Goal: Task Accomplishment & Management: Complete application form

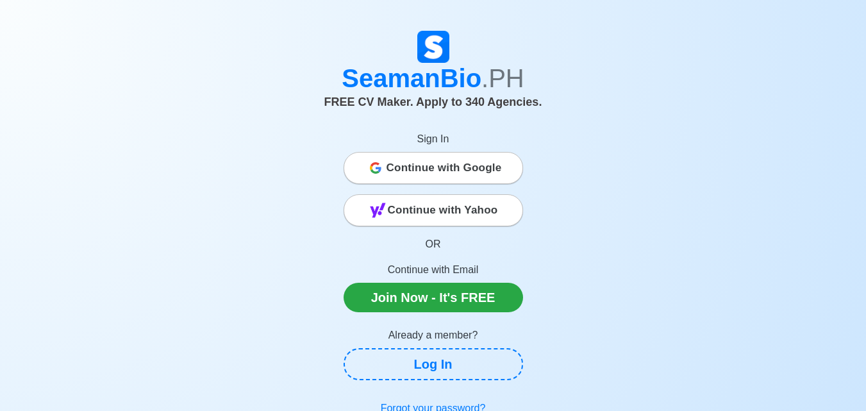
click at [482, 161] on span "Continue with Google" at bounding box center [443, 168] width 115 height 26
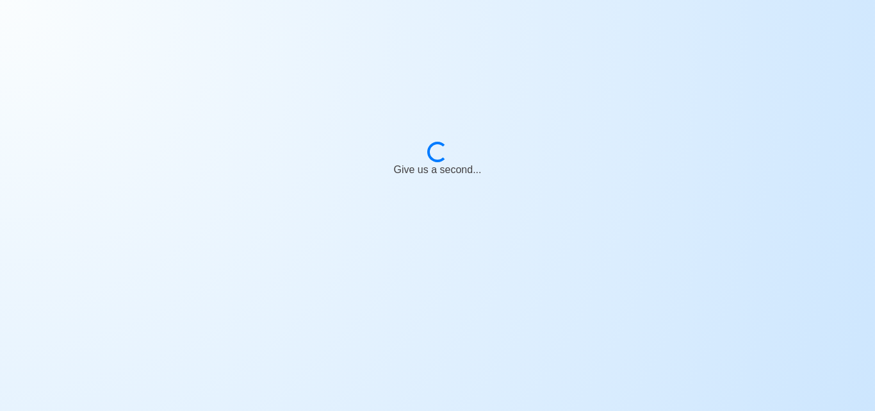
click at [394, 86] on body "Loading... Give us a second..." at bounding box center [437, 205] width 875 height 411
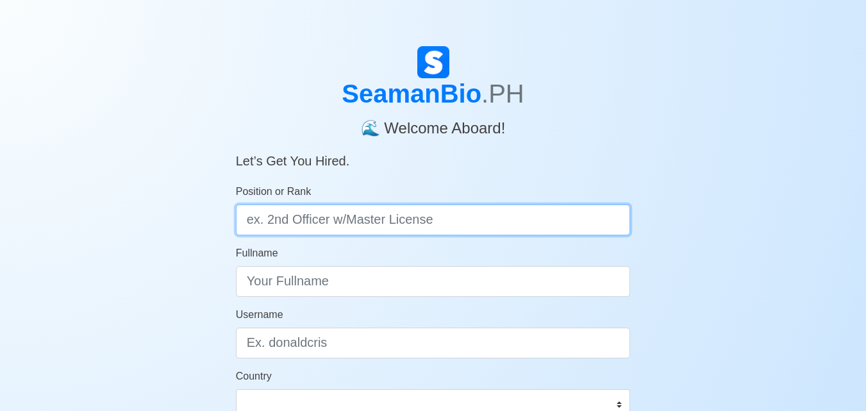
click at [434, 207] on input "Position or Rank" at bounding box center [433, 219] width 395 height 31
type input "C"
type input "Deck Cadet"
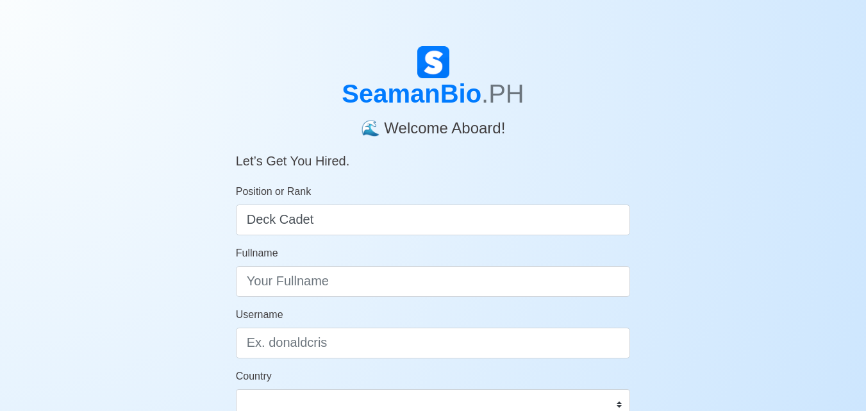
click at [725, 209] on div "SeamanBio .PH 🌊 Welcome Aboard! Let’s Get You Hired. Position or Rank Deck Cade…" at bounding box center [433, 383] width 866 height 675
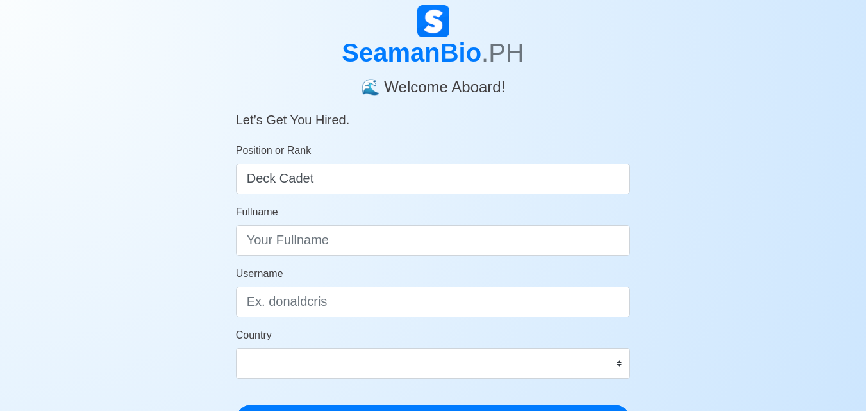
scroll to position [62, 0]
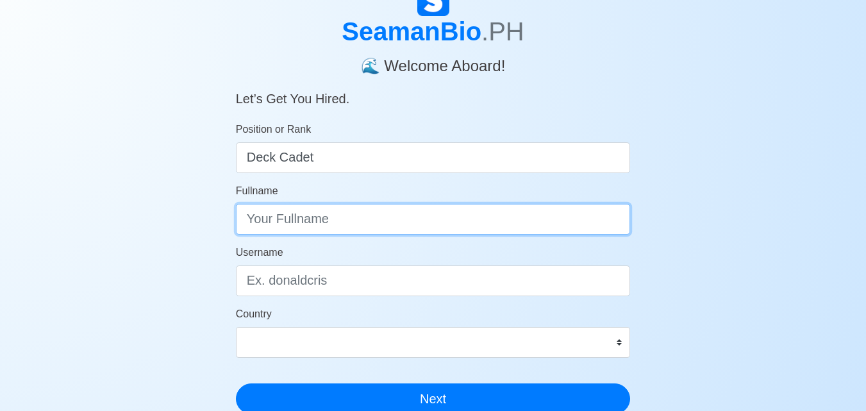
click at [332, 222] on input "Fullname" at bounding box center [433, 219] width 395 height 31
type input "Rezo Rusidze"
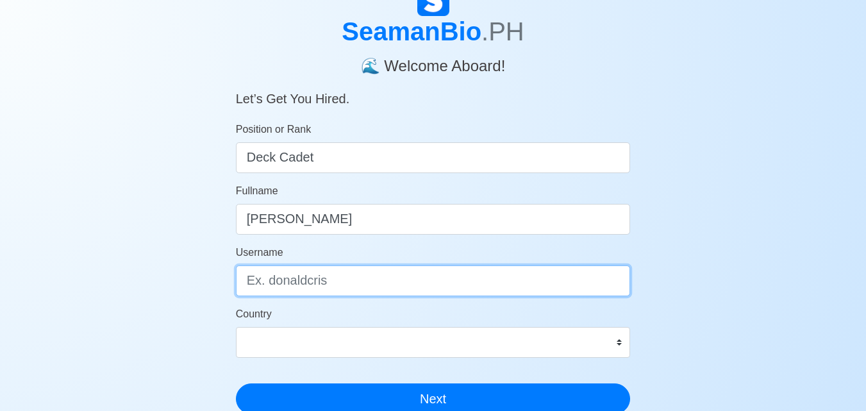
click at [374, 279] on input "Username" at bounding box center [433, 280] width 395 height 31
type input "Rezorusidze"
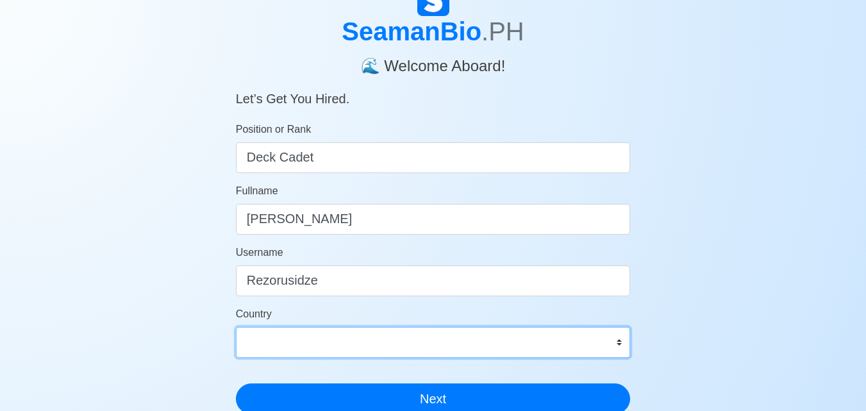
click at [365, 337] on select "Afghanistan Åland Islands Albania Algeria American Samoa Andorra Angola Anguill…" at bounding box center [433, 342] width 395 height 31
select select "GE"
click at [236, 327] on select "Afghanistan Åland Islands Albania Algeria American Samoa Andorra Angola Anguill…" at bounding box center [433, 342] width 395 height 31
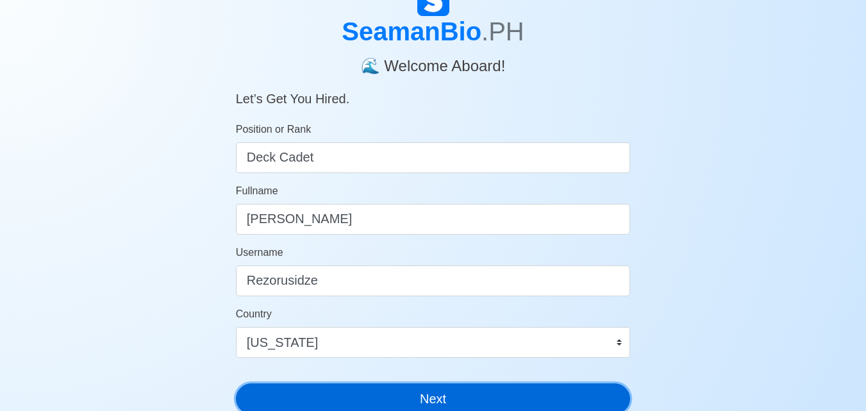
click at [447, 398] on button "Next" at bounding box center [433, 398] width 395 height 31
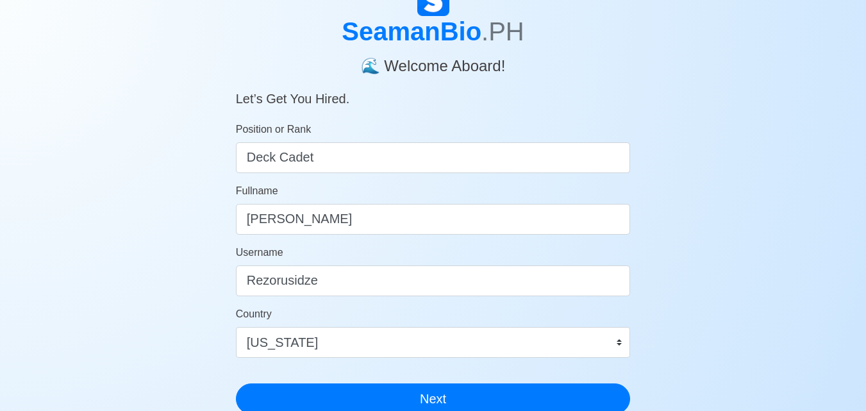
scroll to position [15, 0]
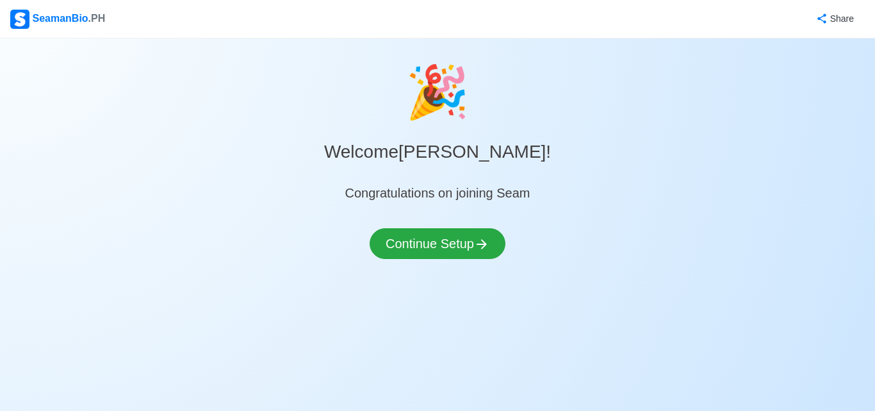
click at [494, 224] on div "🎉 Welcome Rezo Rusidze ! Congratulations on joining Seam Continue Setup" at bounding box center [437, 172] width 875 height 236
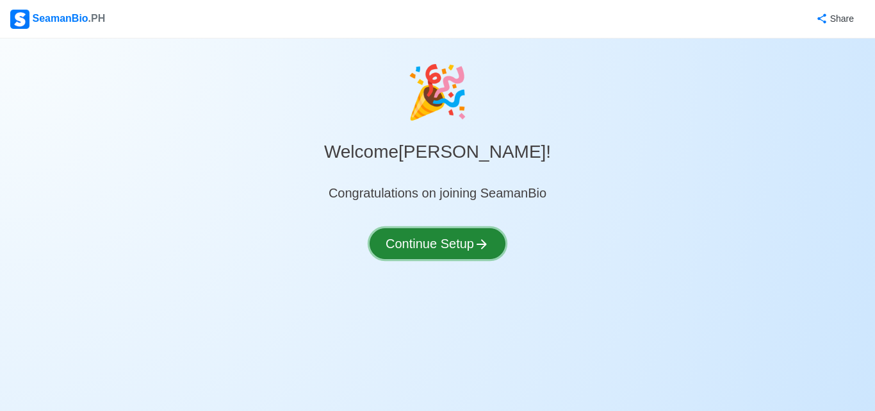
click at [489, 237] on icon at bounding box center [481, 243] width 15 height 15
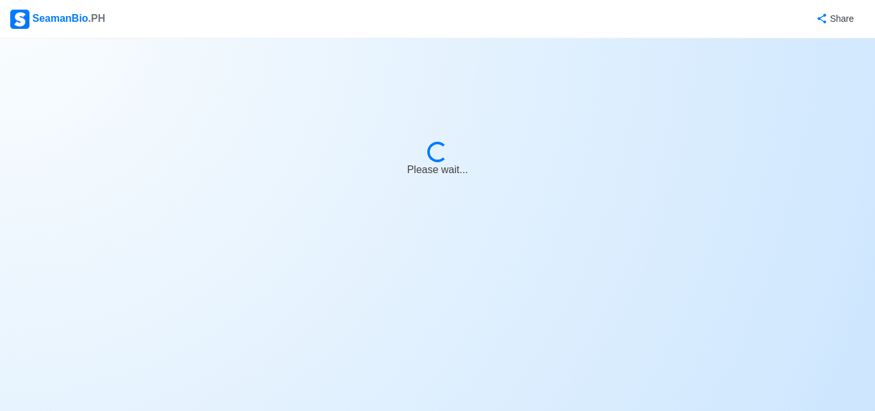
select select "Visible for Hiring"
select select "GE"
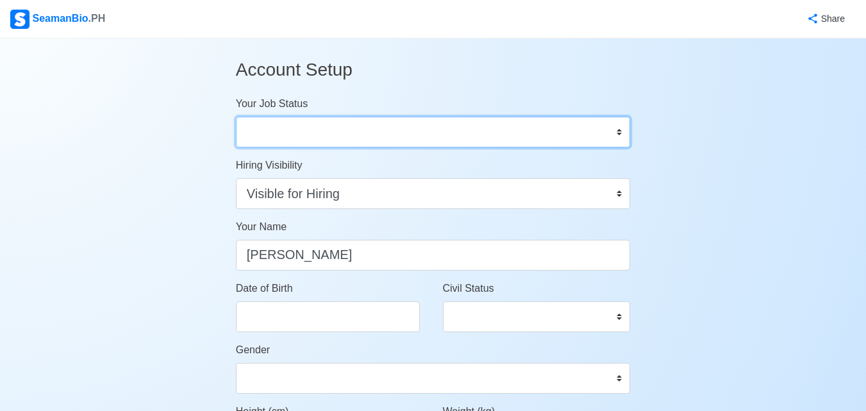
click at [445, 135] on select "Onboard Actively Looking for Job Not Looking for Job" at bounding box center [433, 132] width 395 height 31
select select "Actively Looking for Job"
click at [236, 117] on select "Onboard Actively Looking for Job Not Looking for Job" at bounding box center [433, 132] width 395 height 31
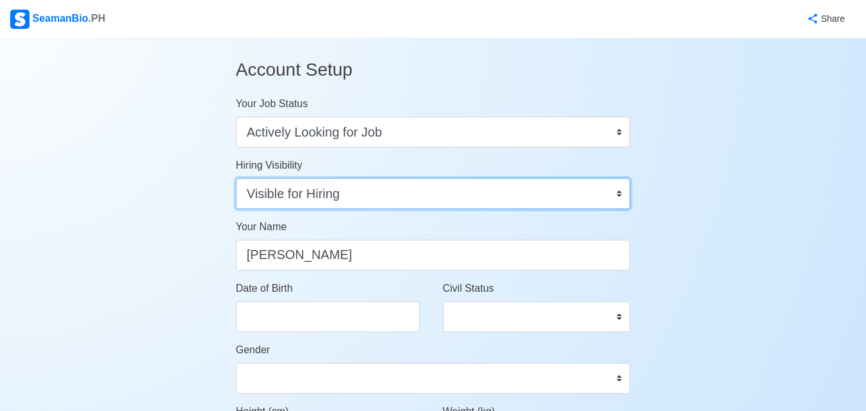
click at [369, 193] on select "Visible for Hiring Not Visible for Hiring" at bounding box center [433, 193] width 395 height 31
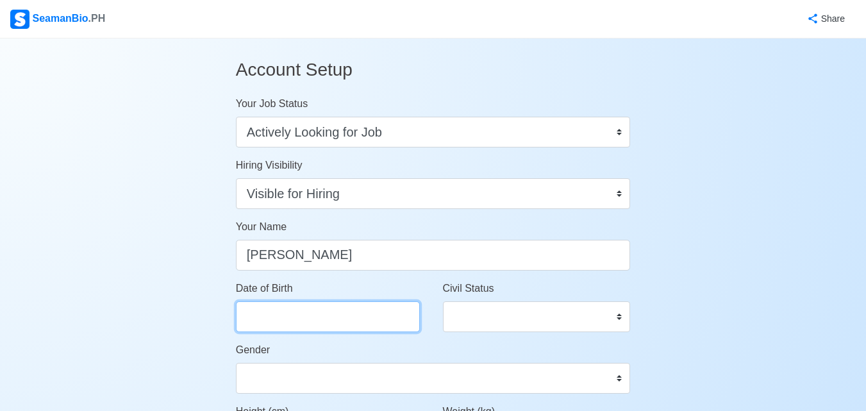
click at [355, 311] on input "Date of Birth" at bounding box center [328, 316] width 184 height 31
select select "****"
select select "*********"
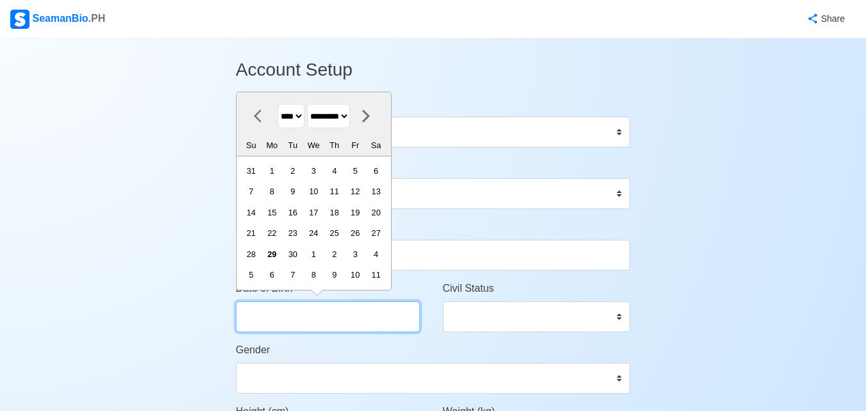
type input "1"
select select "*******"
type input "11"
select select "********"
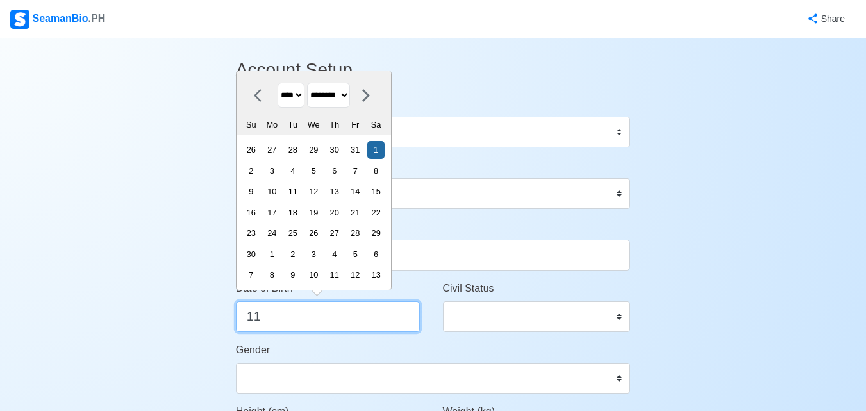
type input "1"
select select "*******"
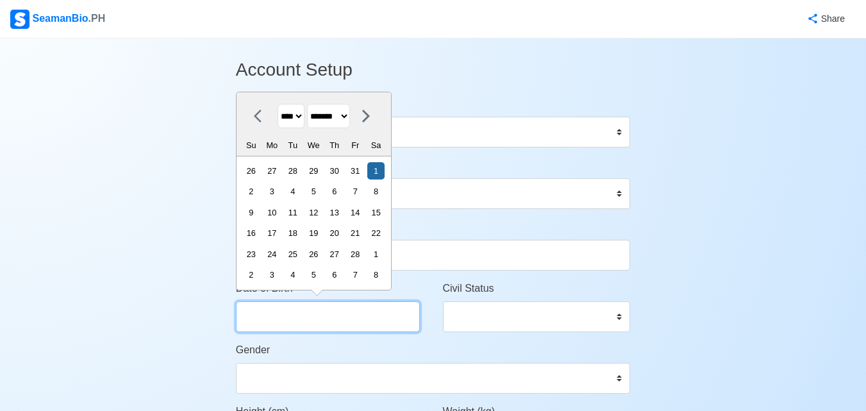
type input "2"
select select "********"
type input "2911"
select select "****"
select select "*******"
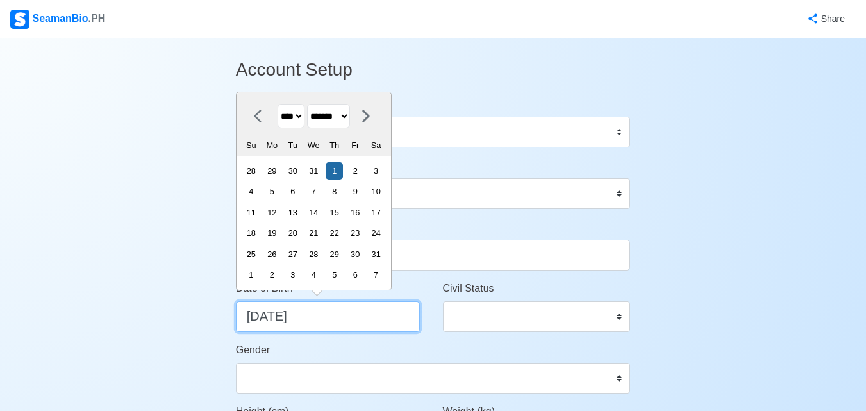
type input "29.11.2005"
click at [299, 122] on select "**** **** **** **** **** **** **** **** **** **** **** **** **** **** **** ****…" at bounding box center [290, 116] width 27 height 25
select select "****"
click at [277, 104] on select "**** **** **** **** **** **** **** **** **** **** **** **** **** **** **** ****…" at bounding box center [290, 116] width 27 height 25
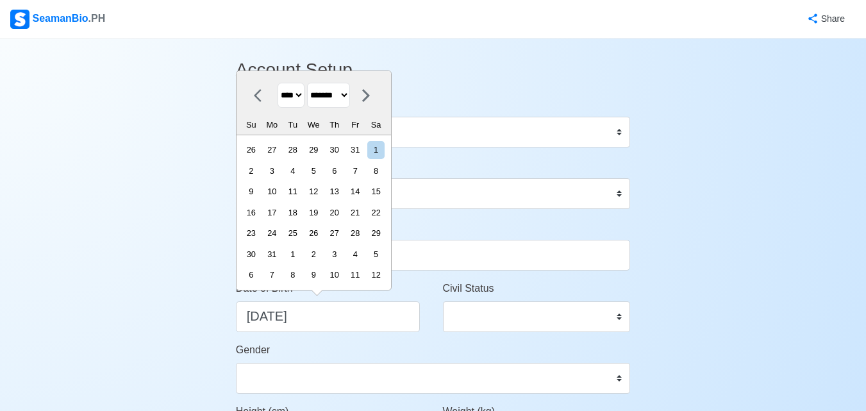
click at [347, 100] on select "******* ******** ***** ***** *** **** **** ****** ********* ******* ******** **…" at bounding box center [328, 95] width 43 height 25
select select "********"
click at [312, 104] on select "******* ******** ***** ***** *** **** **** ****** ********* ******* ******** **…" at bounding box center [328, 95] width 43 height 25
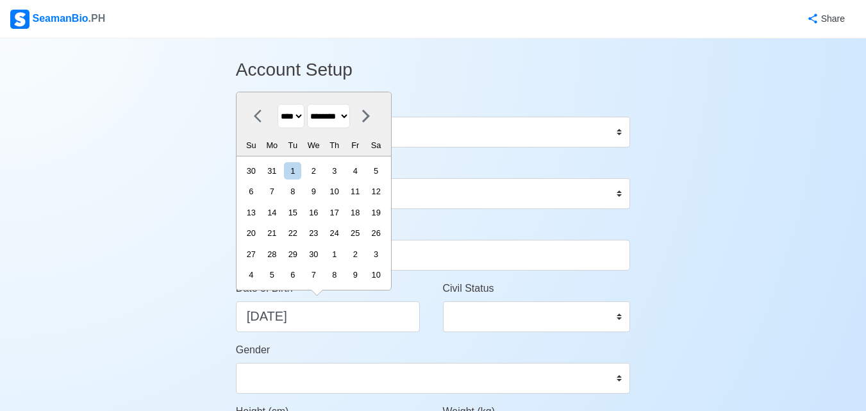
click at [301, 250] on div "29" at bounding box center [292, 253] width 17 height 17
type input "11/29/2005"
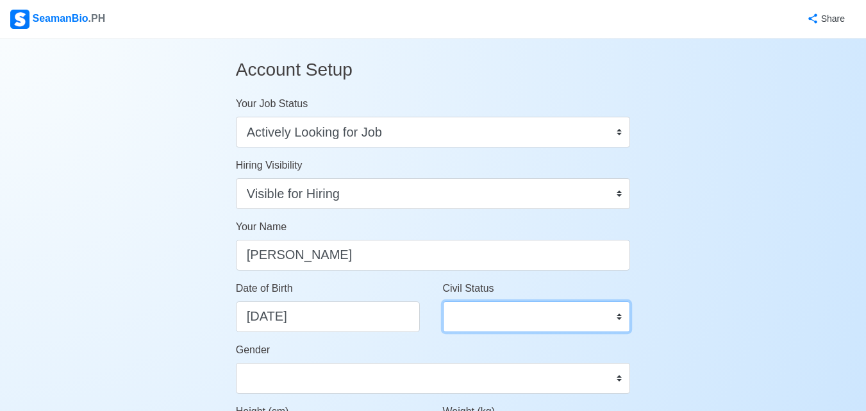
click at [457, 316] on select "Single Married Widowed Separated" at bounding box center [537, 316] width 188 height 31
select select "Single"
click at [443, 301] on select "Single Married Widowed Separated" at bounding box center [537, 316] width 188 height 31
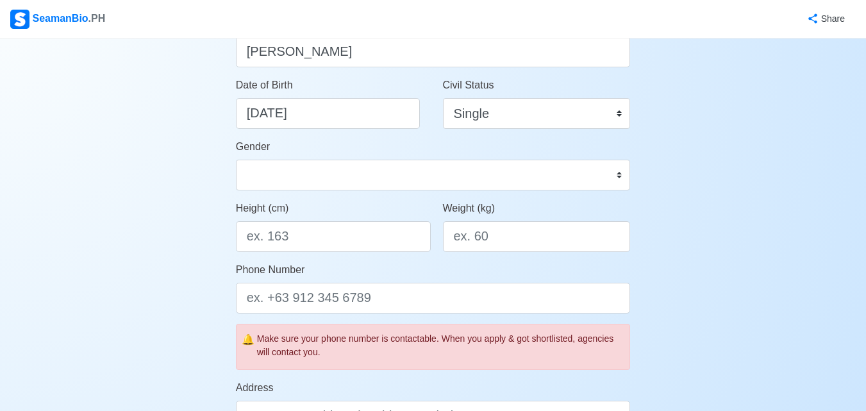
scroll to position [205, 0]
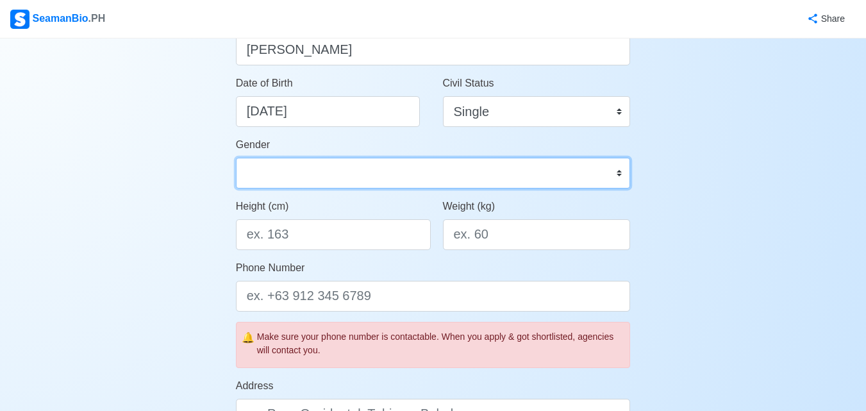
click at [587, 165] on select "Male Female" at bounding box center [433, 173] width 395 height 31
select select "Male"
click at [236, 158] on select "Male Female" at bounding box center [433, 173] width 395 height 31
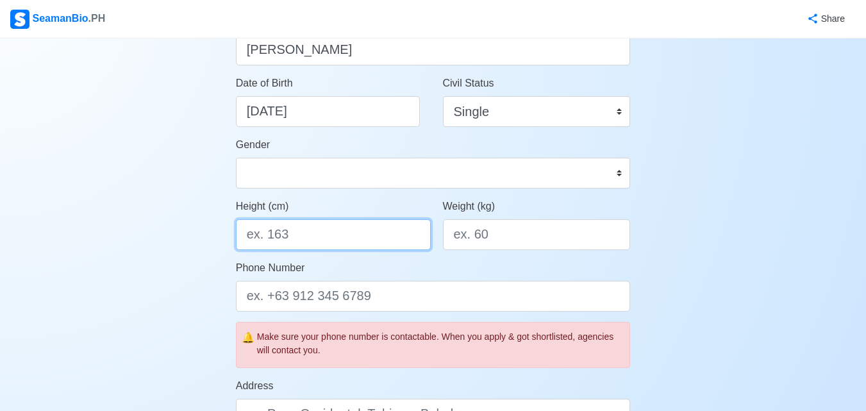
click at [389, 232] on input "Height (cm)" at bounding box center [333, 234] width 195 height 31
type input "170"
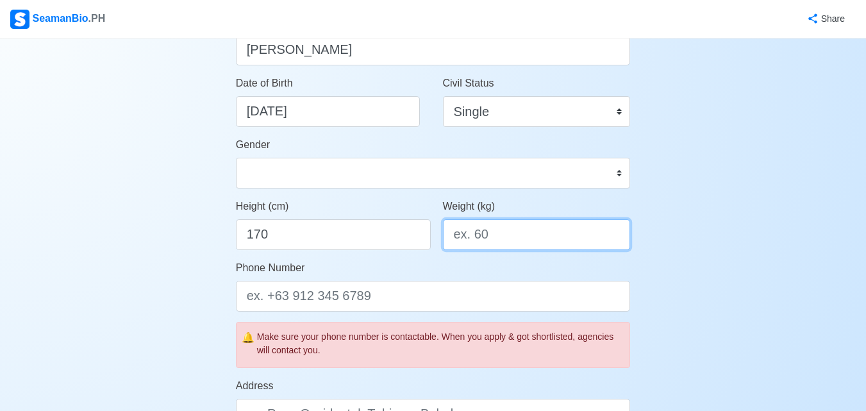
click at [480, 244] on input "Weight (kg)" at bounding box center [537, 234] width 188 height 31
type input "8"
type input "75"
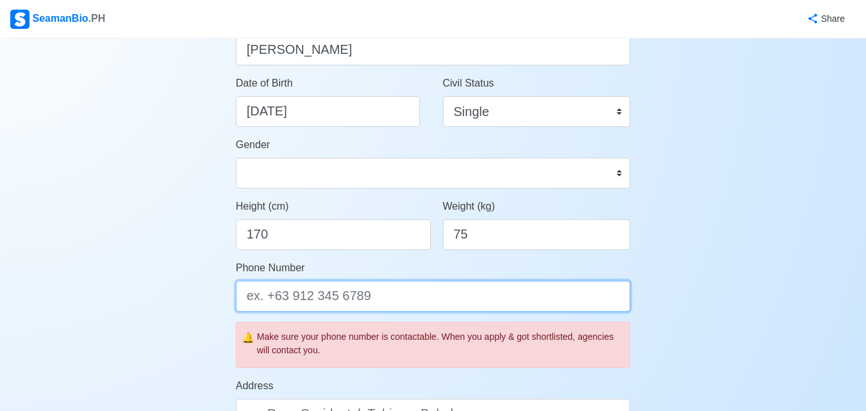
click at [431, 296] on input "Phone Number" at bounding box center [433, 296] width 395 height 31
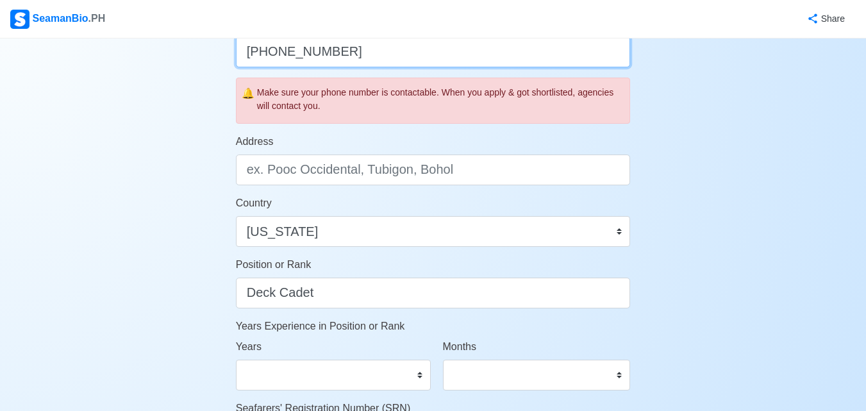
scroll to position [451, 0]
type input "+995511400572"
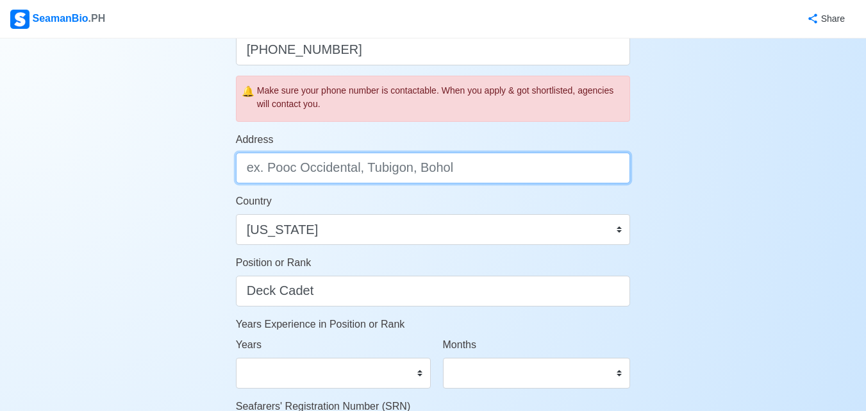
click at [436, 172] on input "Address" at bounding box center [433, 167] width 395 height 31
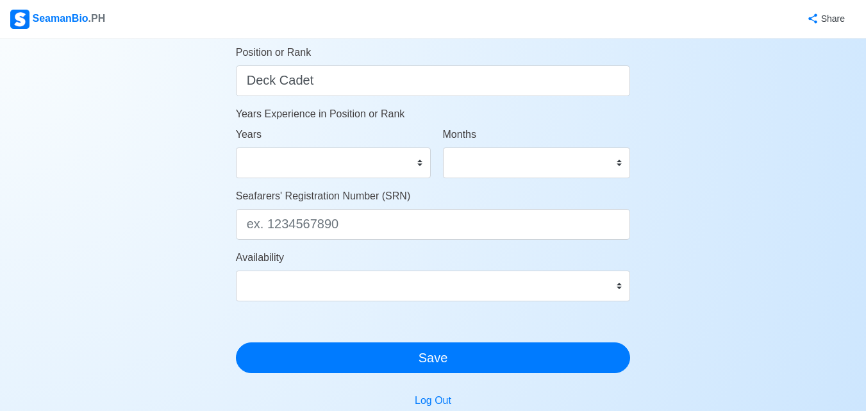
scroll to position [663, 0]
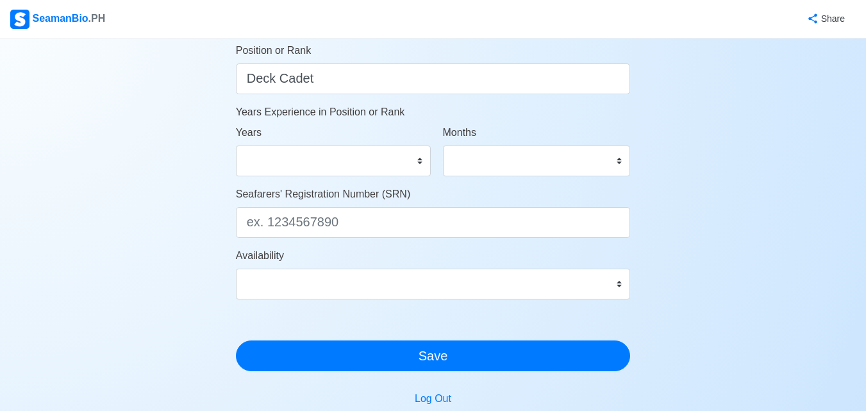
type input "Batumi, Selim Khimshiashvili 17"
click at [382, 157] on select "0 1 2 3 4 5 6 7 8 9 10 11 12 13 14 15 16 17 18 19 20 21 22 23 24 25 26 27 28 29…" at bounding box center [333, 160] width 195 height 31
select select "0"
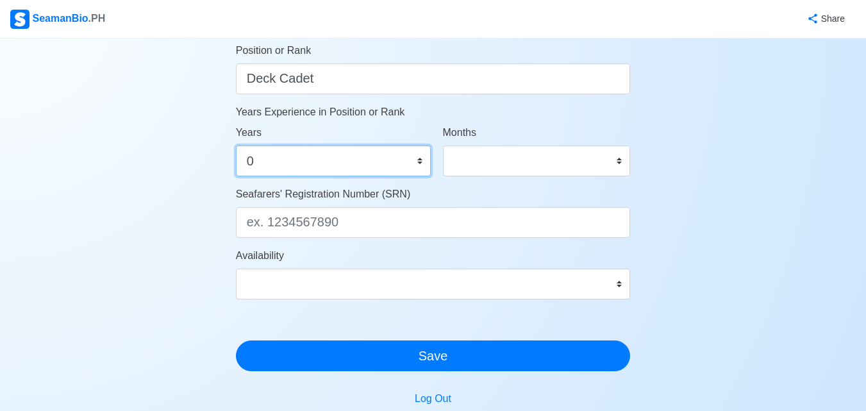
click at [236, 145] on select "0 1 2 3 4 5 6 7 8 9 10 11 12 13 14 15 16 17 18 19 20 21 22 23 24 25 26 27 28 29…" at bounding box center [333, 160] width 195 height 31
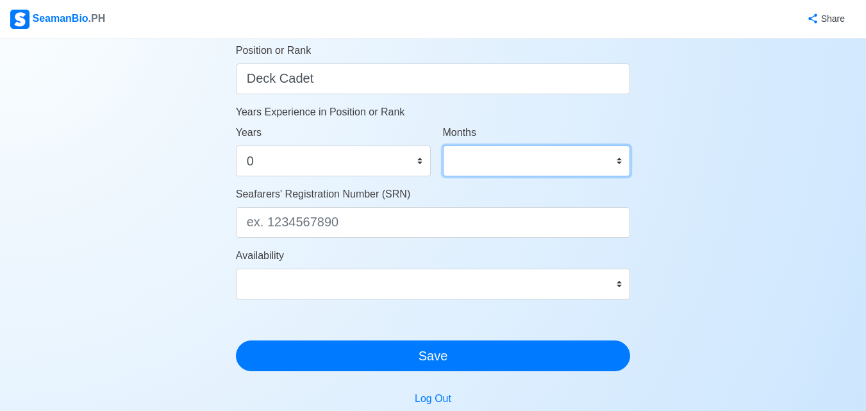
click at [511, 162] on select "0 1 2 3 4 5 6 7 8 9 10 11" at bounding box center [537, 160] width 188 height 31
select select "0"
click at [443, 145] on select "0 1 2 3 4 5 6 7 8 9 10 11" at bounding box center [537, 160] width 188 height 31
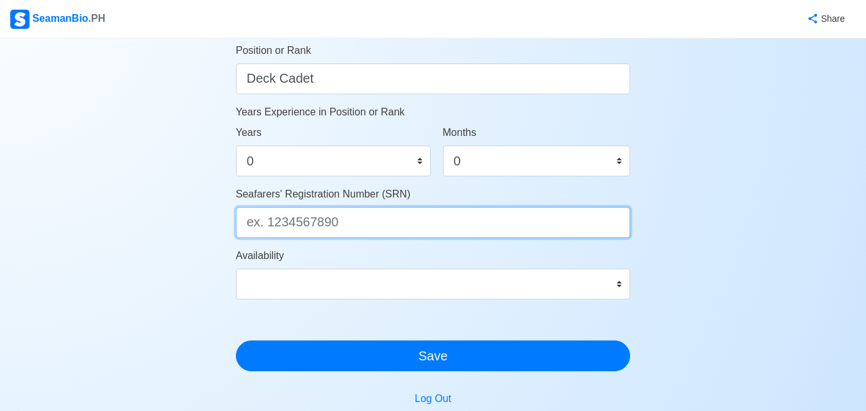
click at [465, 231] on input "Seafarers' Registration Number (SRN)" at bounding box center [433, 222] width 395 height 31
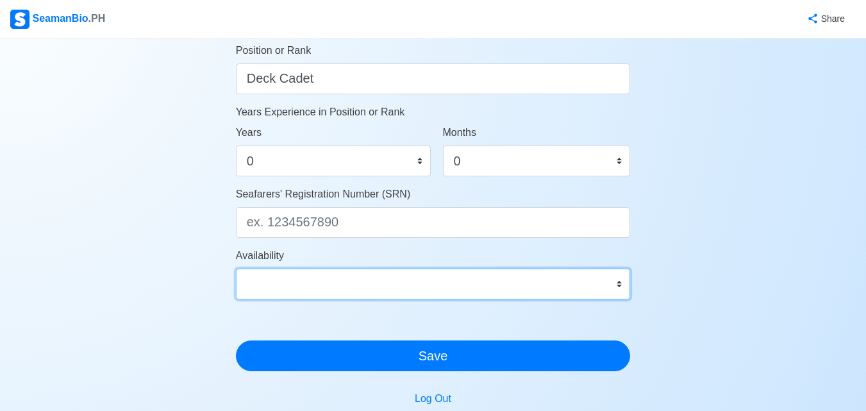
click at [501, 289] on select "Immediate Oct 2025 Nov 2025 Dec 2025 Jan 2026 Feb 2026 Mar 2026 Apr 2026 May 20…" at bounding box center [433, 283] width 395 height 31
select select "1759262400000"
click at [236, 268] on select "Immediate Oct 2025 Nov 2025 Dec 2025 Jan 2026 Feb 2026 Mar 2026 Apr 2026 May 20…" at bounding box center [433, 283] width 395 height 31
click at [423, 274] on select "Immediate Oct 2025 Nov 2025 Dec 2025 Jan 2026 Feb 2026 Mar 2026 Apr 2026 May 20…" at bounding box center [433, 283] width 395 height 31
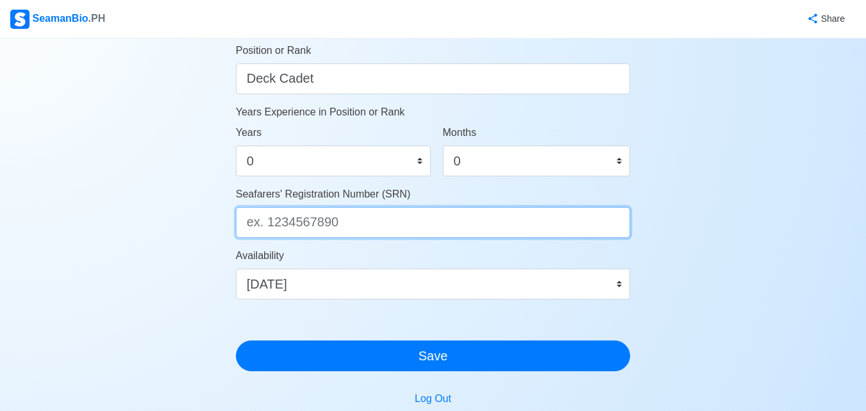
click at [487, 231] on input "Seafarers' Registration Number (SRN)" at bounding box center [433, 222] width 395 height 31
type input "2501020911"
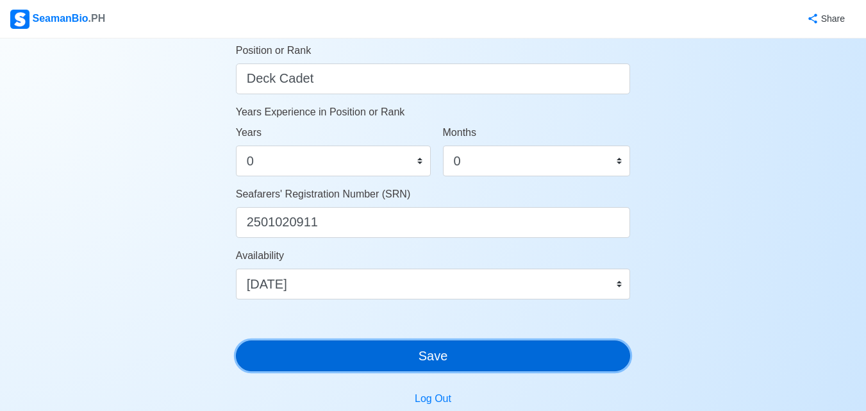
click at [509, 349] on button "Save" at bounding box center [433, 355] width 395 height 31
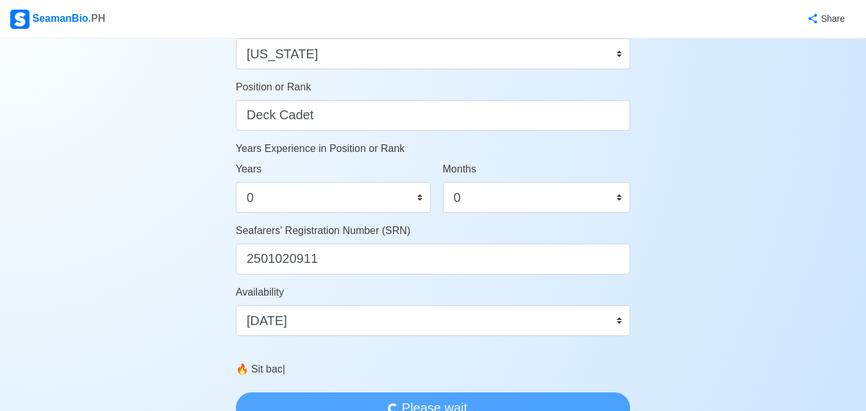
scroll to position [644, 0]
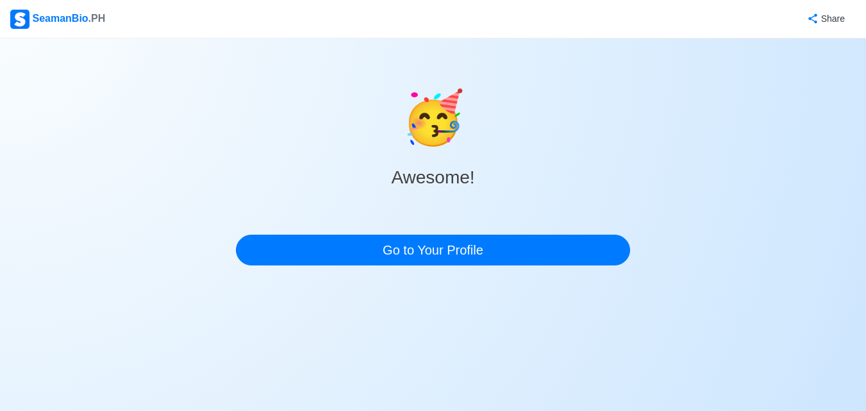
drag, startPoint x: 874, startPoint y: 247, endPoint x: 874, endPoint y: 204, distance: 42.9
click at [866, 204] on div "🥳 Awesome! Go to Your Profile" at bounding box center [433, 156] width 866 height 237
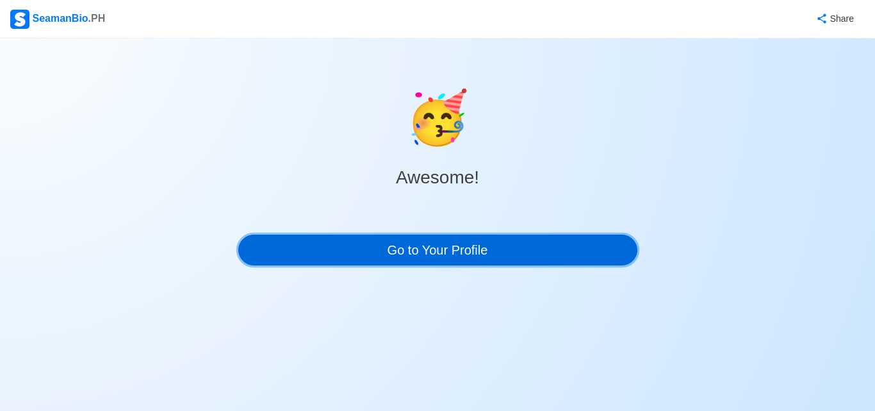
click at [486, 245] on link "Go to Your Profile" at bounding box center [437, 249] width 399 height 31
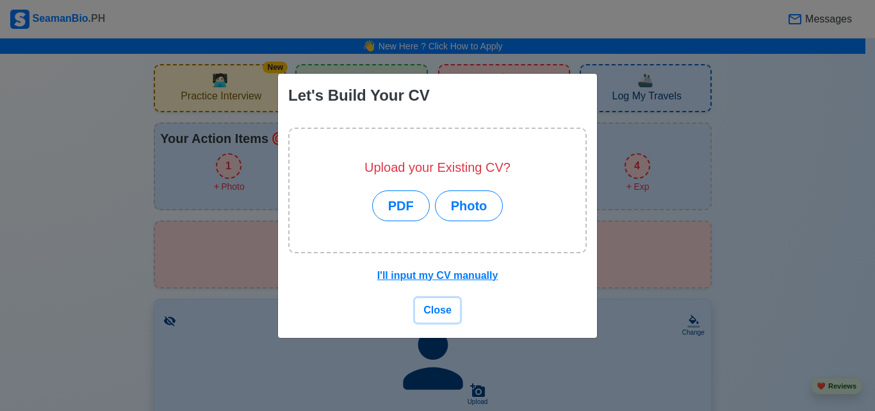
click at [441, 311] on span "Close" at bounding box center [437, 309] width 28 height 11
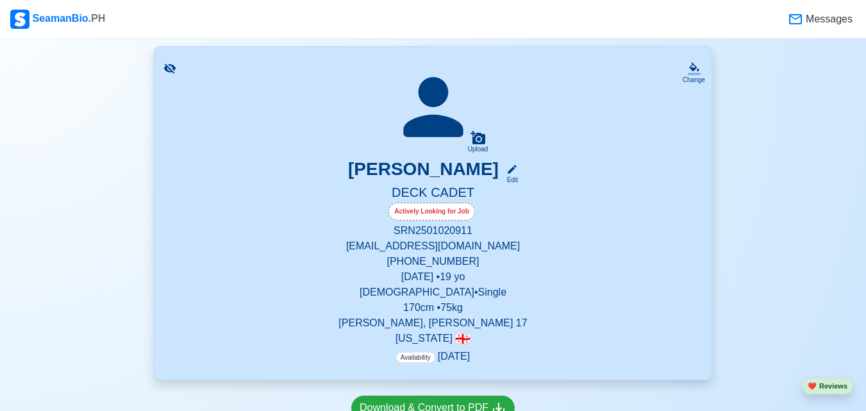
scroll to position [287, 0]
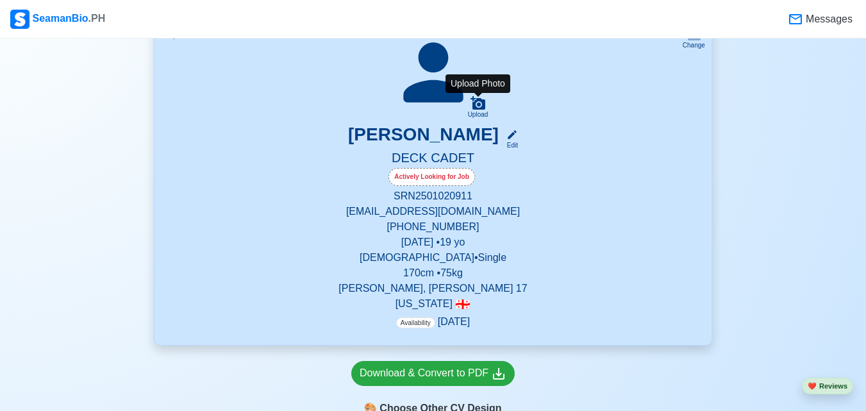
click at [484, 108] on icon at bounding box center [477, 102] width 15 height 13
click at [0, 0] on input "Upload" at bounding box center [0, 0] width 0 height 0
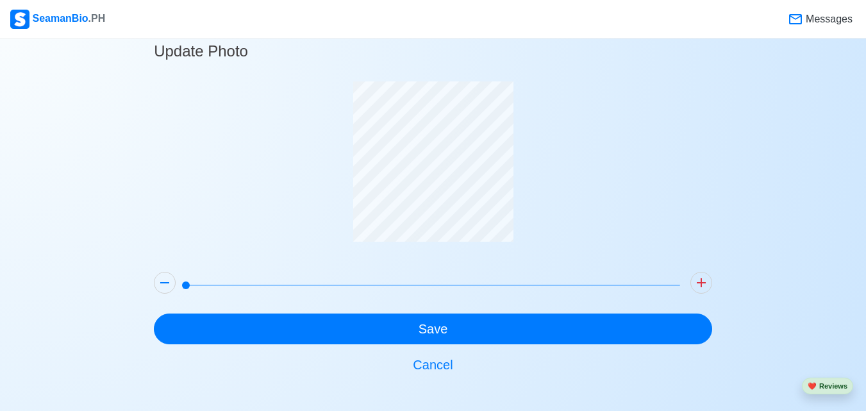
scroll to position [26, 0]
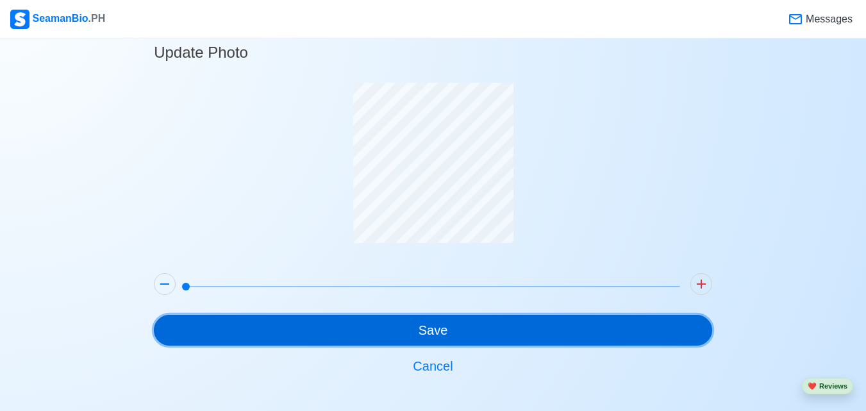
click at [458, 315] on button "Save" at bounding box center [433, 330] width 558 height 31
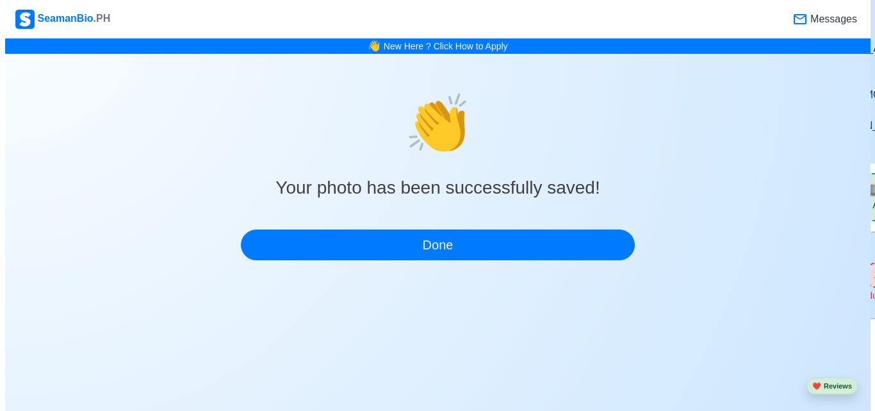
scroll to position [0, 0]
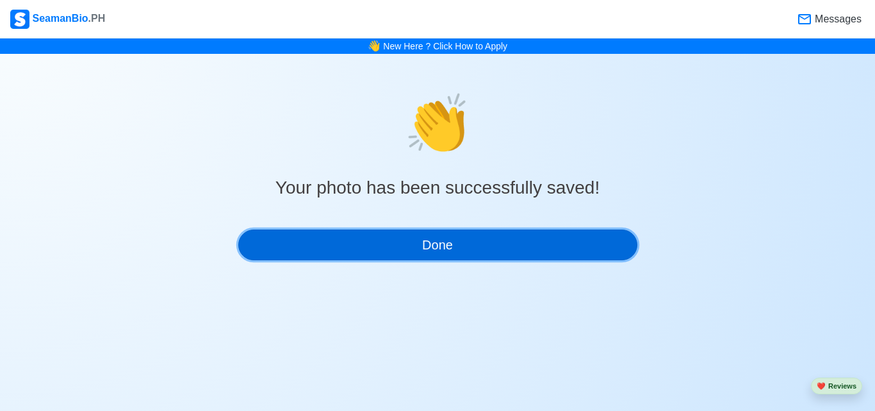
click at [597, 244] on button "Done" at bounding box center [437, 244] width 399 height 31
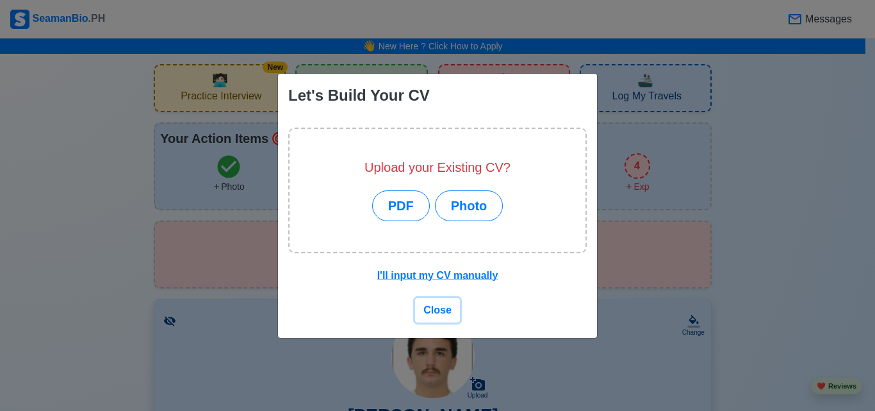
click at [443, 304] on span "Close" at bounding box center [437, 309] width 28 height 11
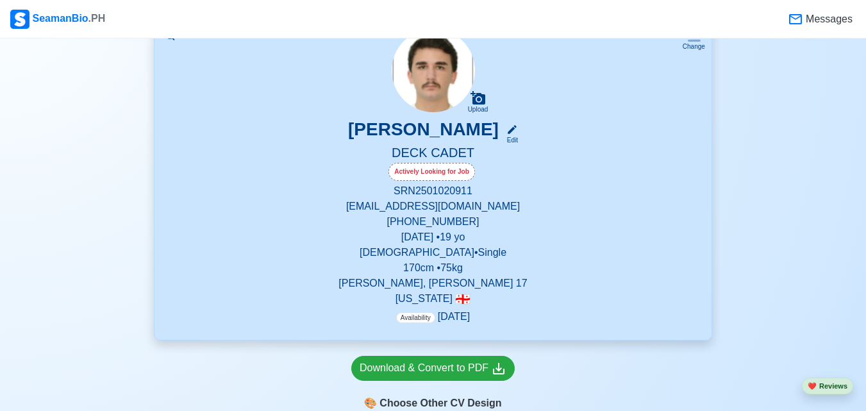
scroll to position [290, 0]
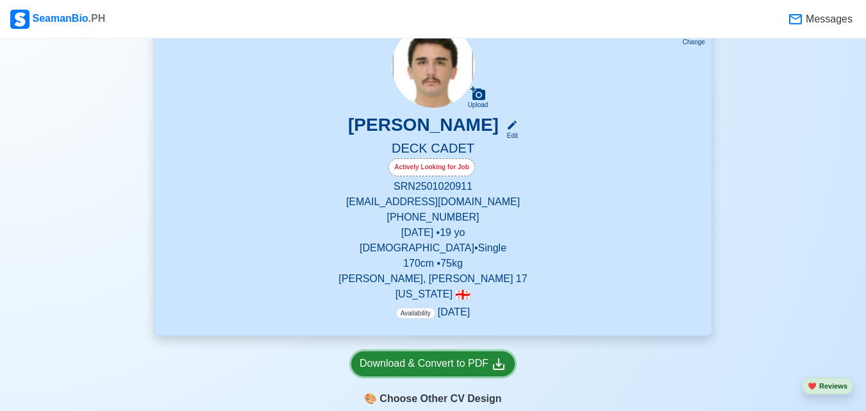
click at [502, 357] on icon at bounding box center [498, 363] width 15 height 15
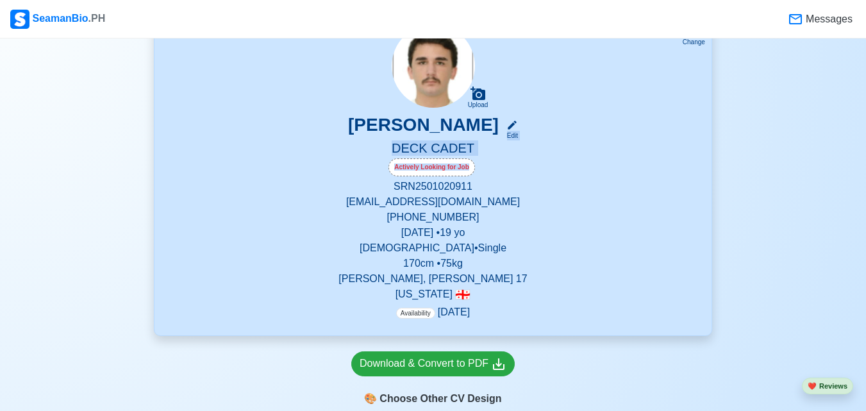
drag, startPoint x: 863, startPoint y: 167, endPoint x: 874, endPoint y: 72, distance: 96.2
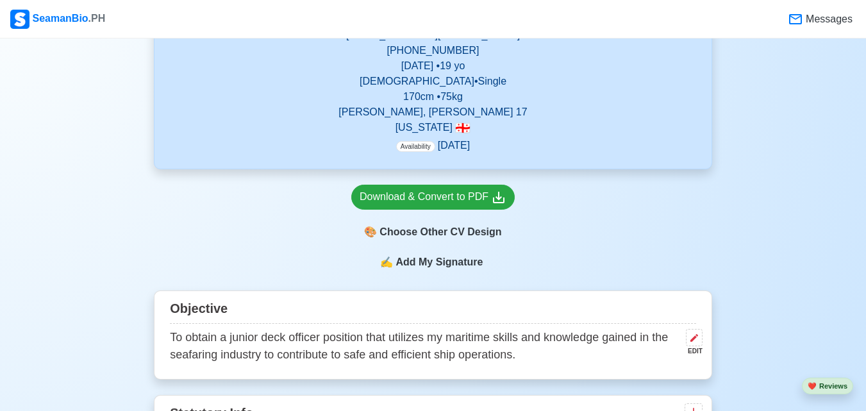
scroll to position [465, 0]
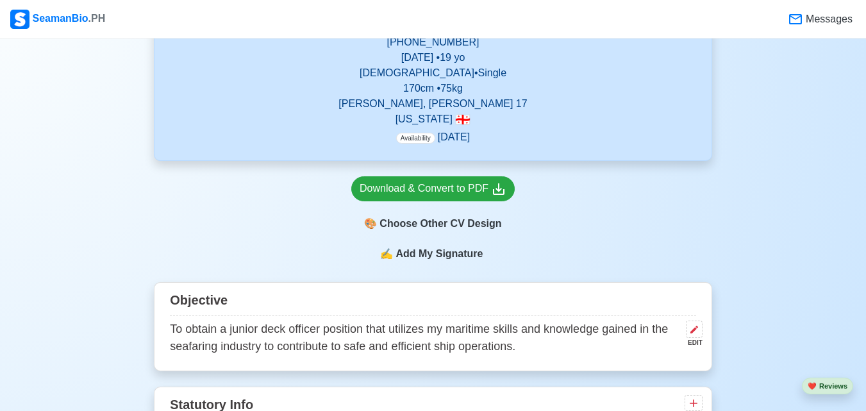
click at [471, 226] on div "🎨 Choose Other CV Design" at bounding box center [432, 223] width 163 height 24
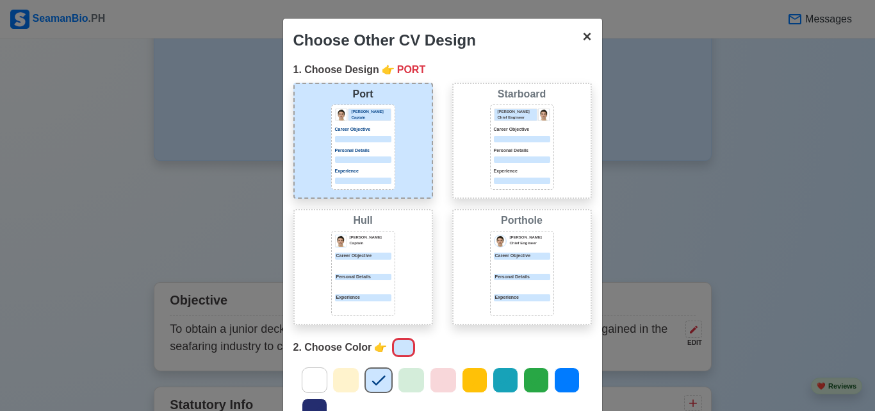
click at [582, 36] on span "×" at bounding box center [586, 36] width 9 height 17
